Goal: Task Accomplishment & Management: Manage account settings

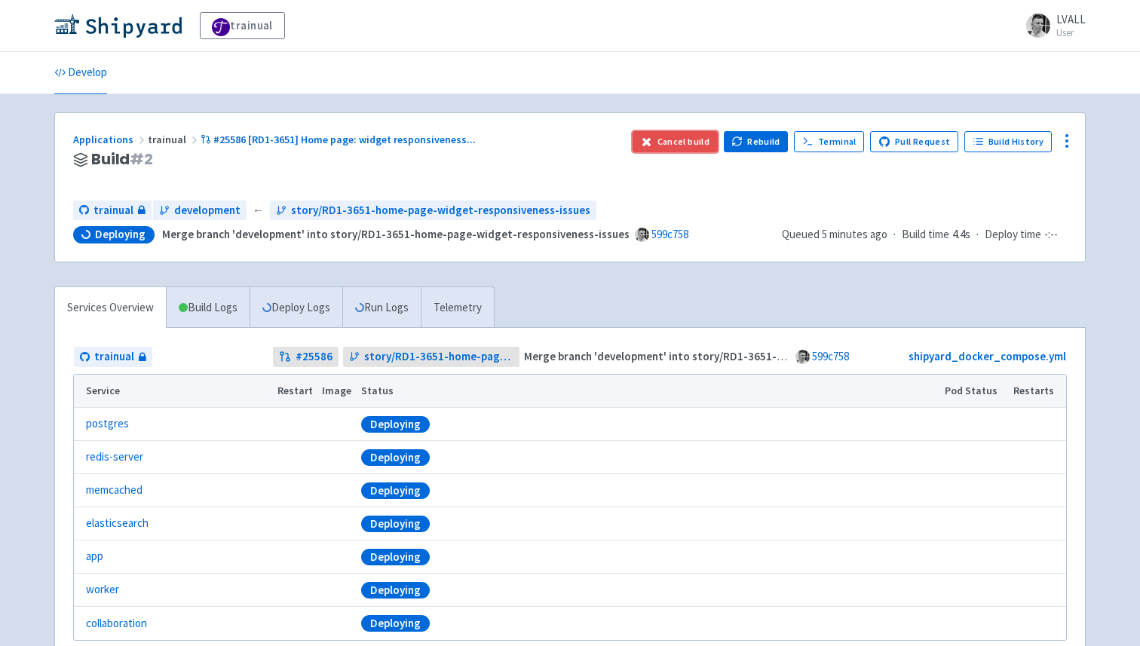
click at [681, 145] on button "Cancel build" at bounding box center [674, 141] width 85 height 21
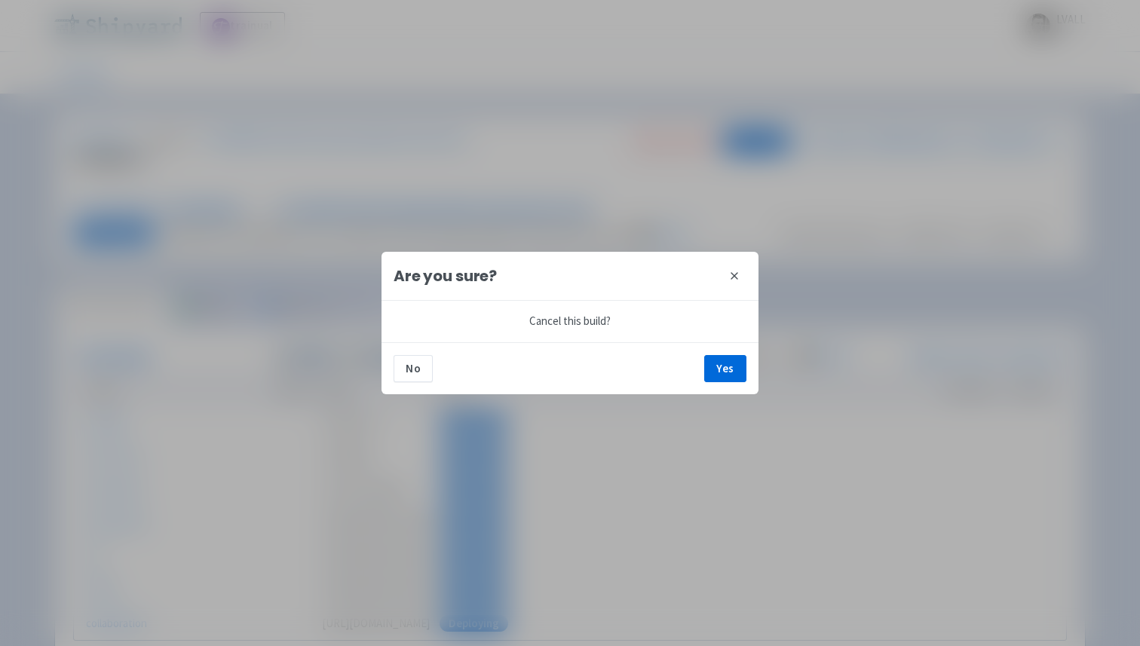
click at [735, 353] on div "No Yes" at bounding box center [569, 368] width 377 height 52
click at [720, 366] on button "Yes" at bounding box center [725, 368] width 42 height 27
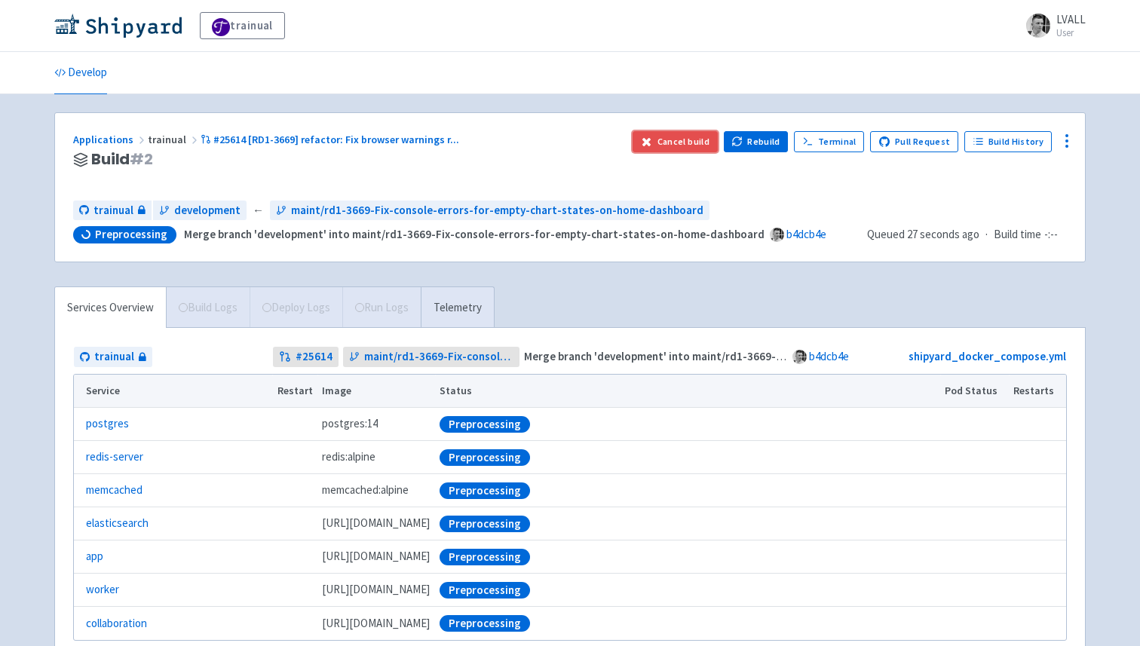
click at [678, 139] on button "Cancel build" at bounding box center [674, 141] width 85 height 21
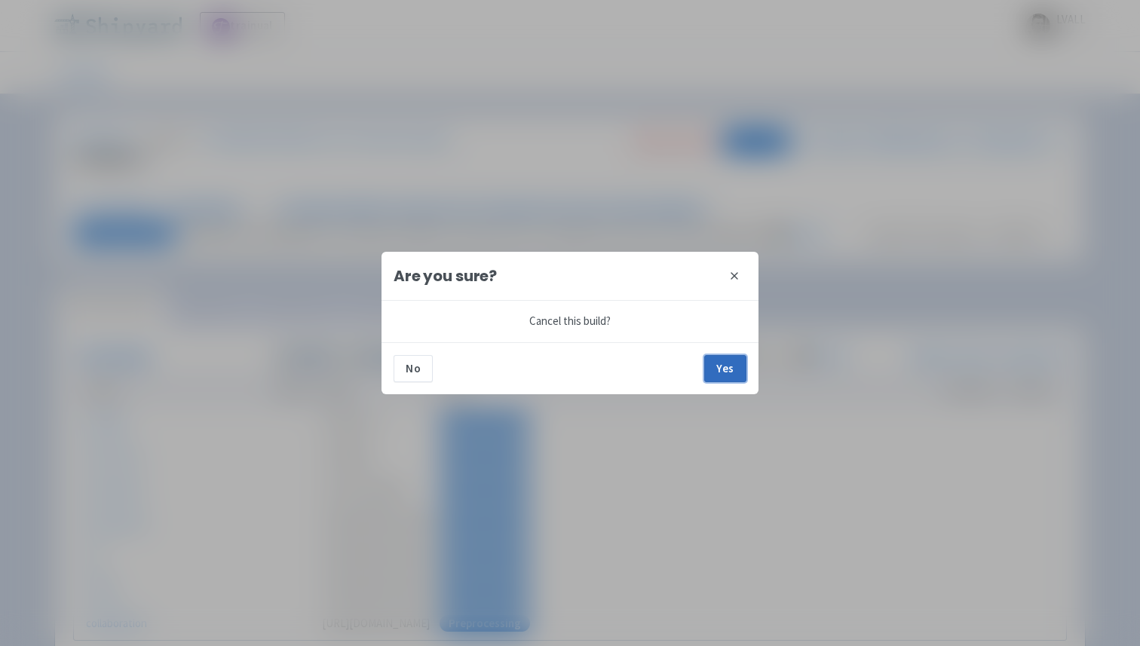
click at [723, 372] on button "Yes" at bounding box center [725, 368] width 42 height 27
